Goal: Check status: Check status

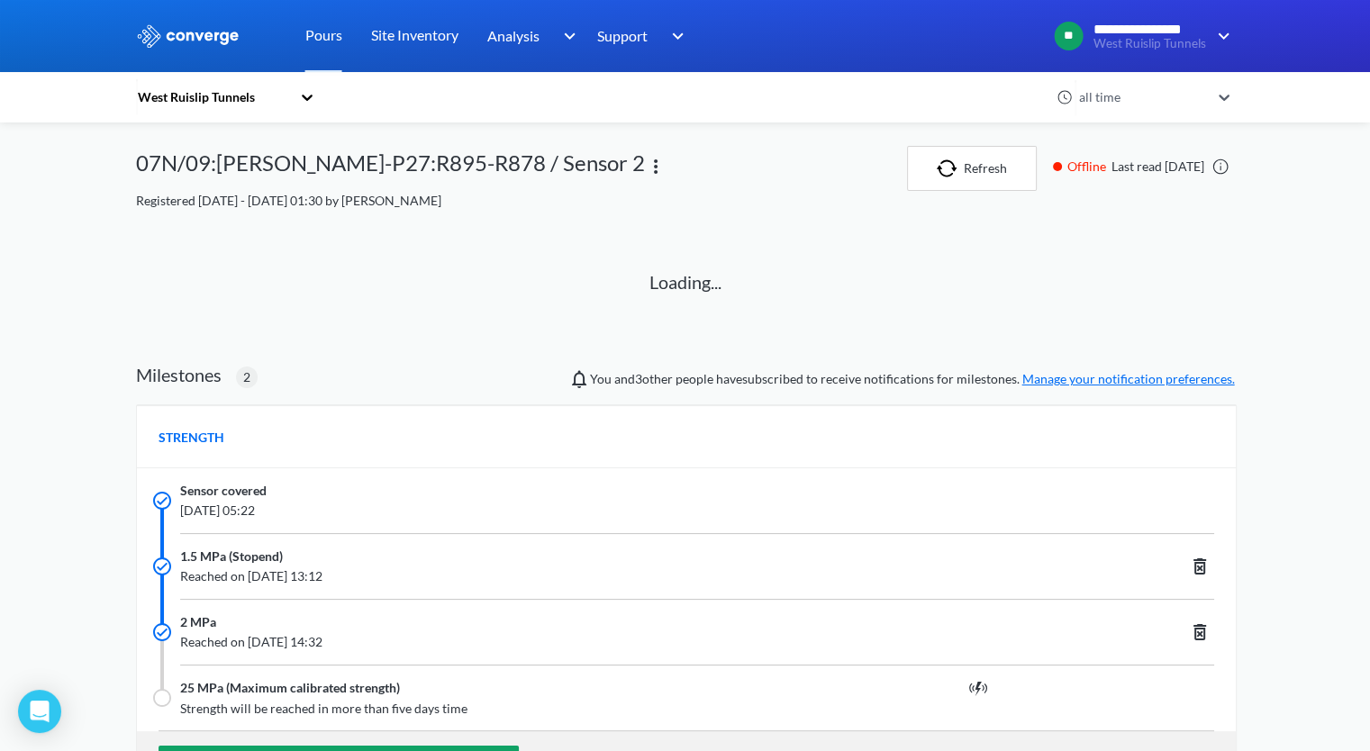
click at [205, 95] on div "West Ruislip Tunnels" at bounding box center [213, 97] width 155 height 20
click at [202, 150] on div "West Ruislip Tunnels" at bounding box center [226, 146] width 180 height 34
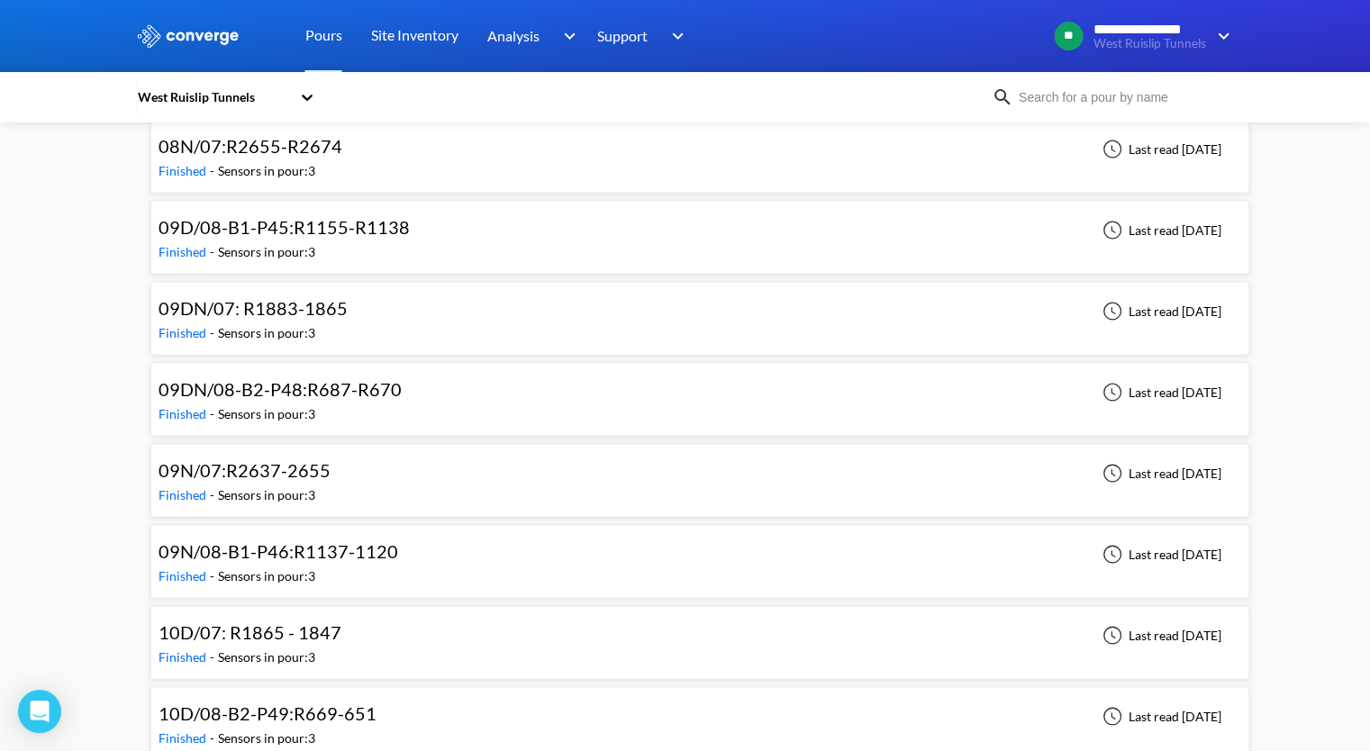
scroll to position [3537, 0]
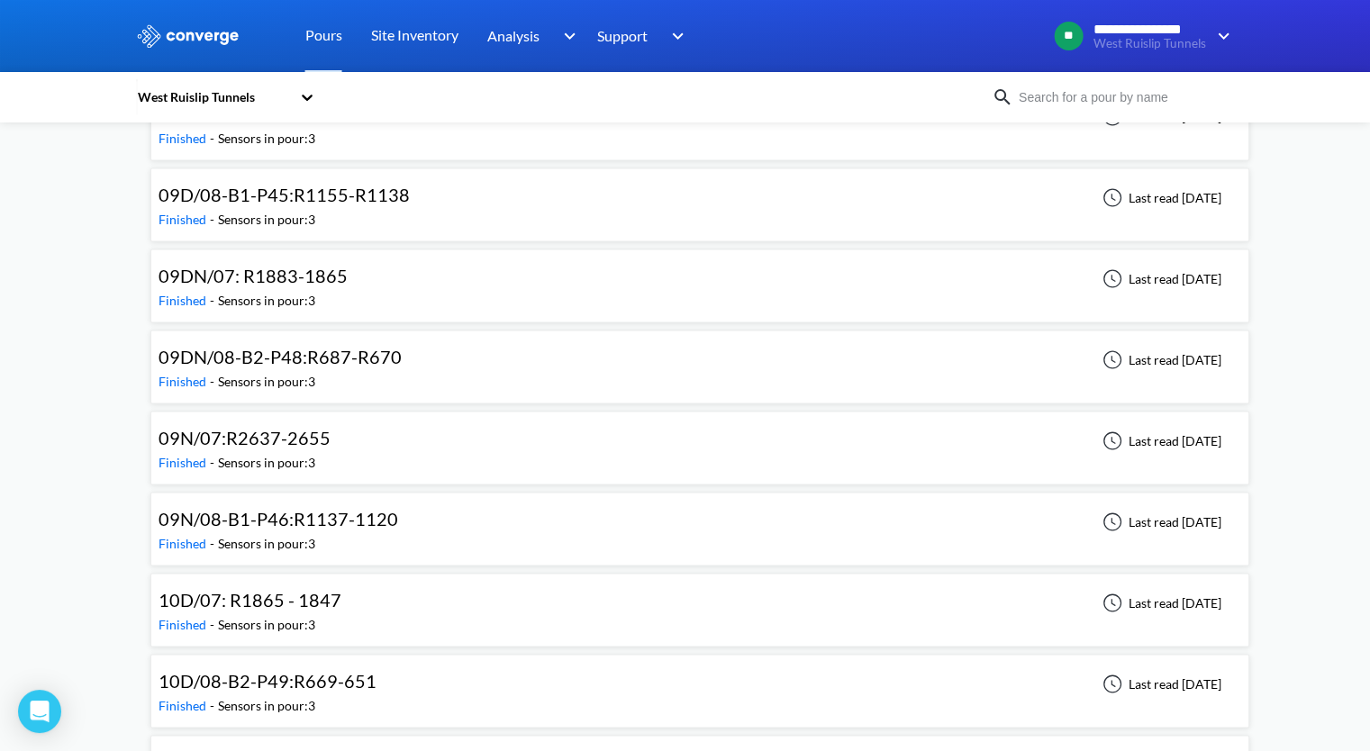
click at [317, 508] on span "09N/08-B1-P46:R1137-1120" at bounding box center [279, 519] width 240 height 22
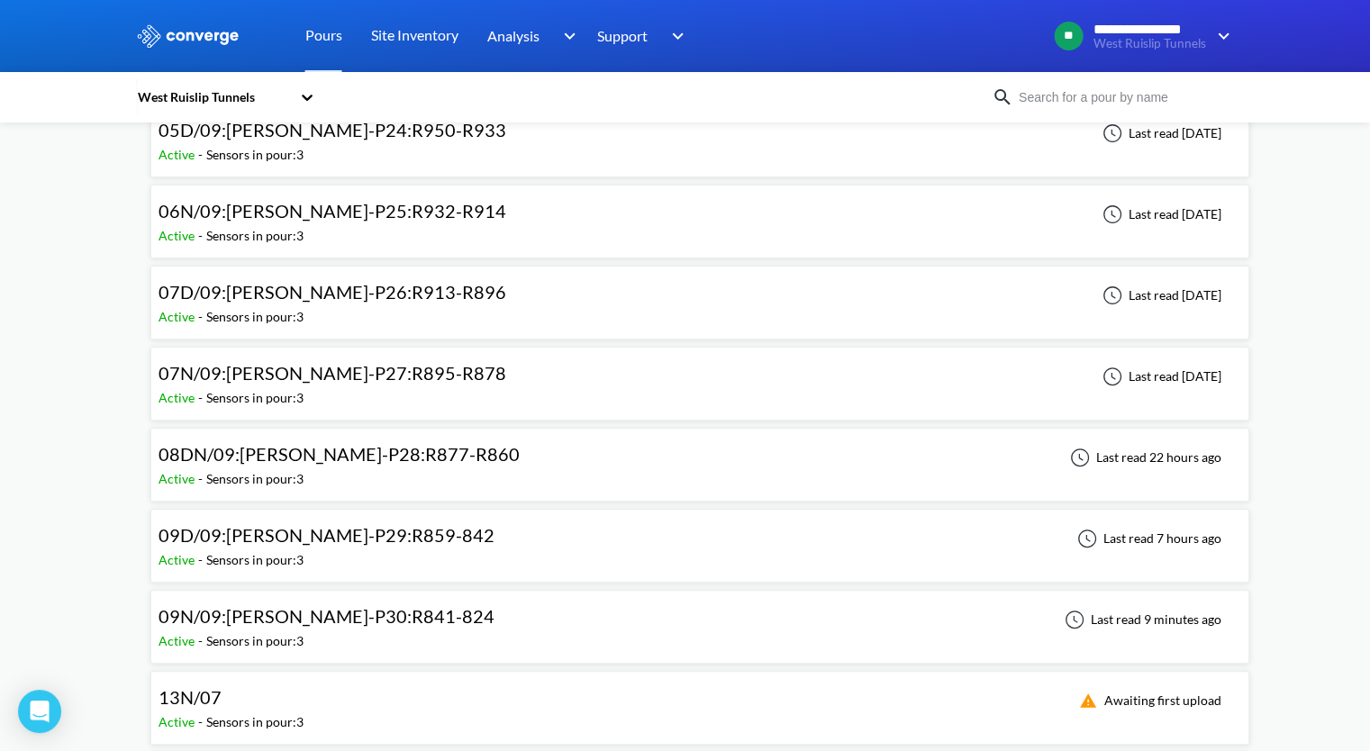
scroll to position [555, 0]
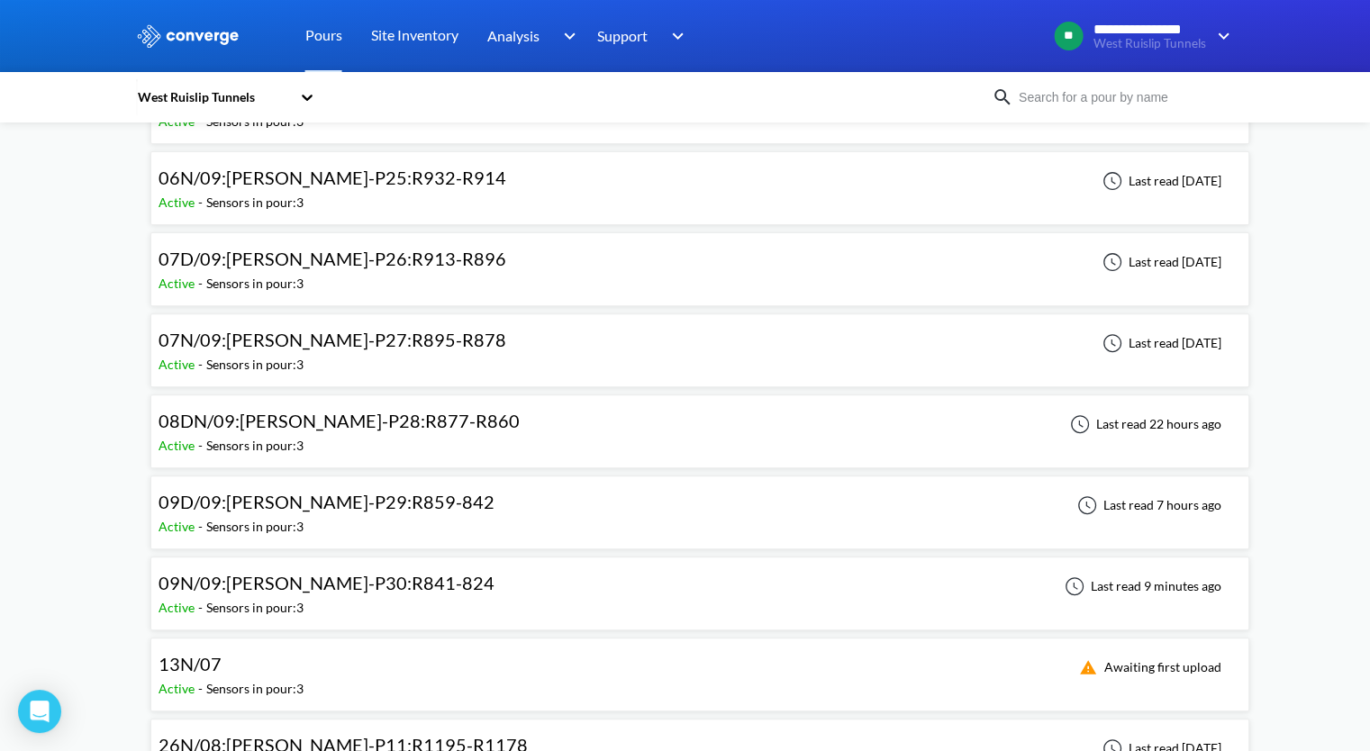
click at [422, 603] on div "09N/09:WB-DL-P30:R841-824 Active - Sensors in pour: 3 Last read 9 minutes ago" at bounding box center [700, 594] width 1083 height 58
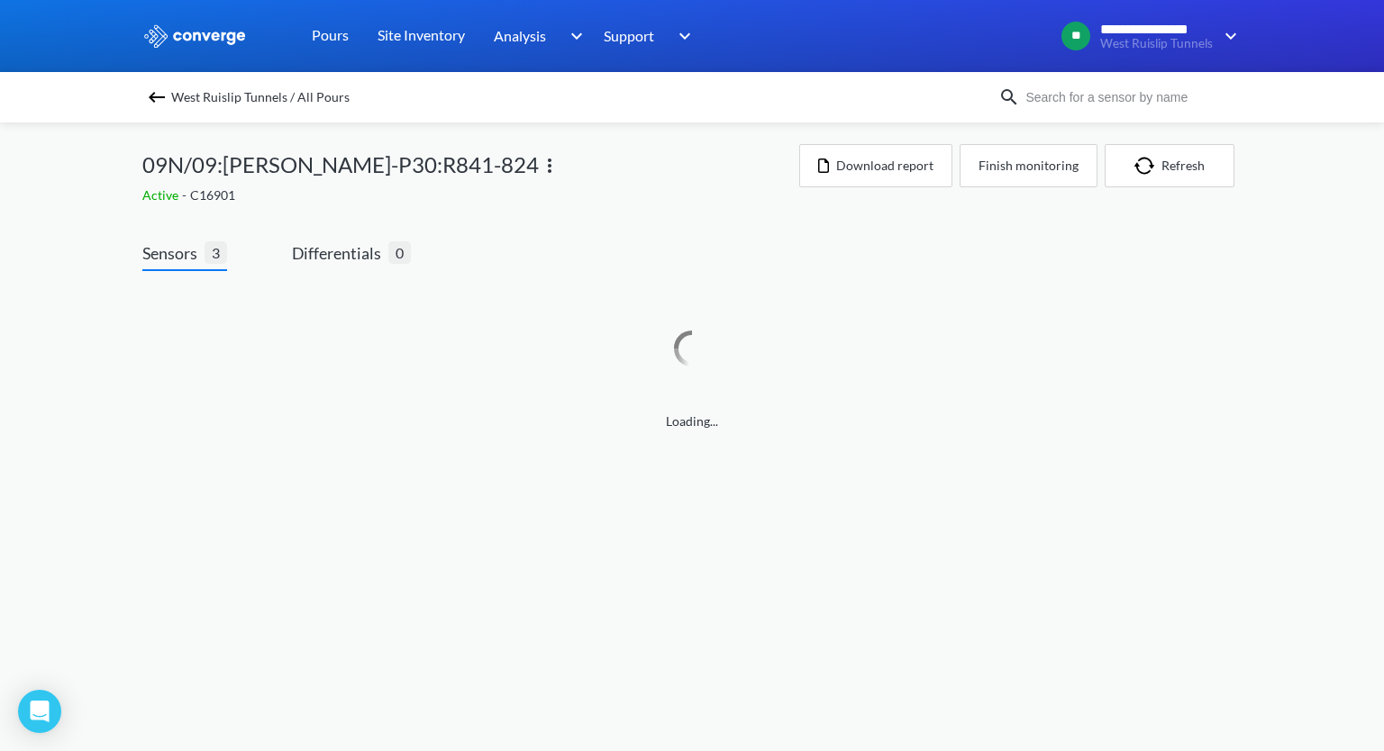
click at [373, 559] on body "**********" at bounding box center [692, 375] width 1384 height 751
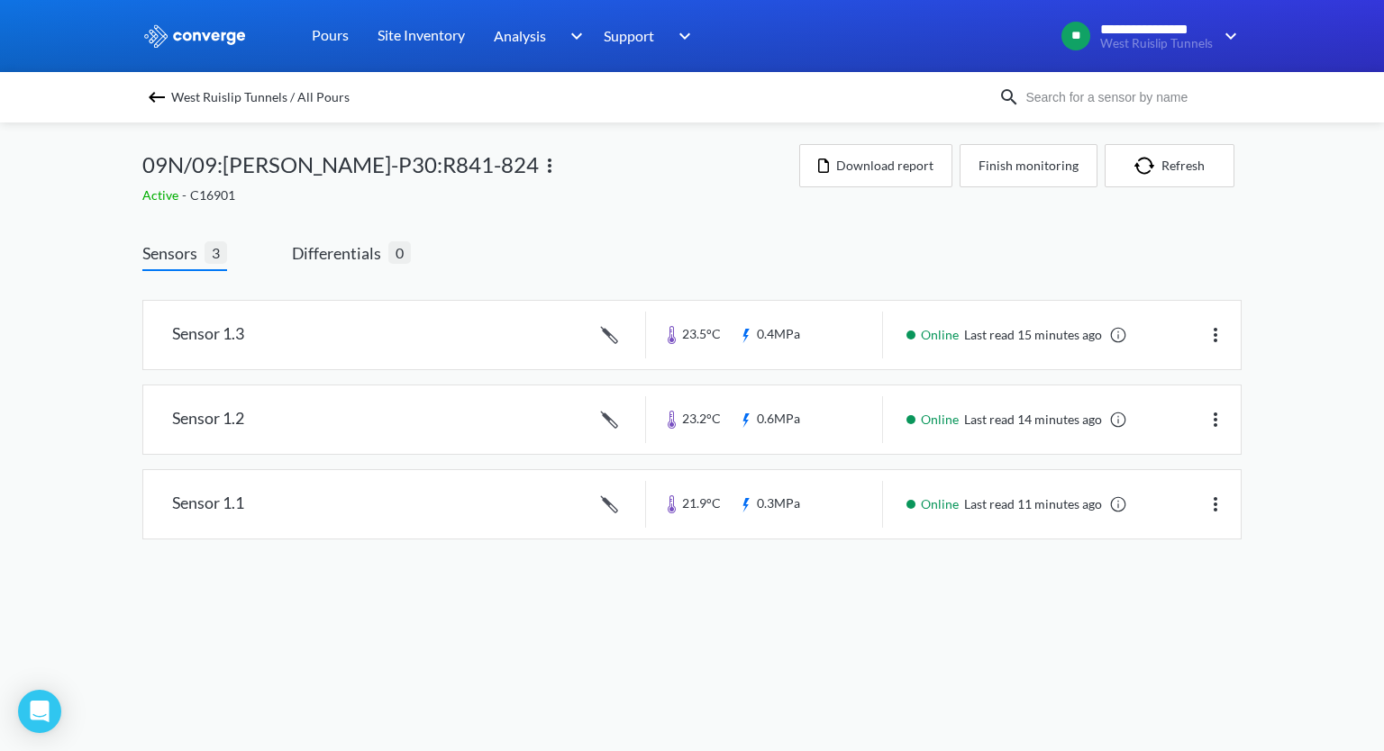
click at [1142, 134] on div "West Ruislip Tunnels / All Pours 09N/09:WB-DL-P30:R841-824 Active - C16901 Down…" at bounding box center [691, 349] width 1099 height 453
click at [1142, 169] on img "button" at bounding box center [1147, 166] width 27 height 18
